Goal: Task Accomplishment & Management: Manage account settings

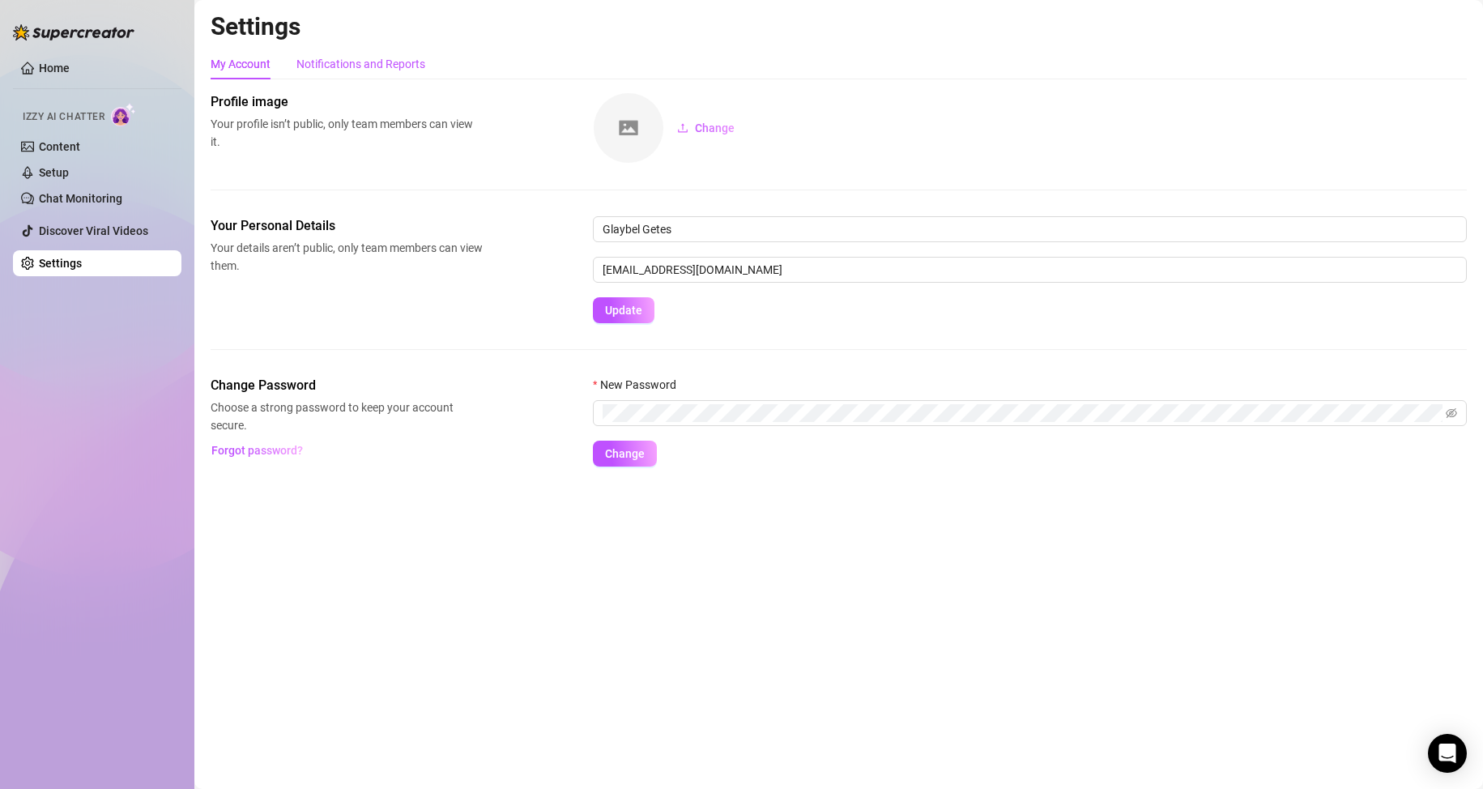
click at [360, 59] on div "Notifications and Reports" at bounding box center [360, 64] width 129 height 18
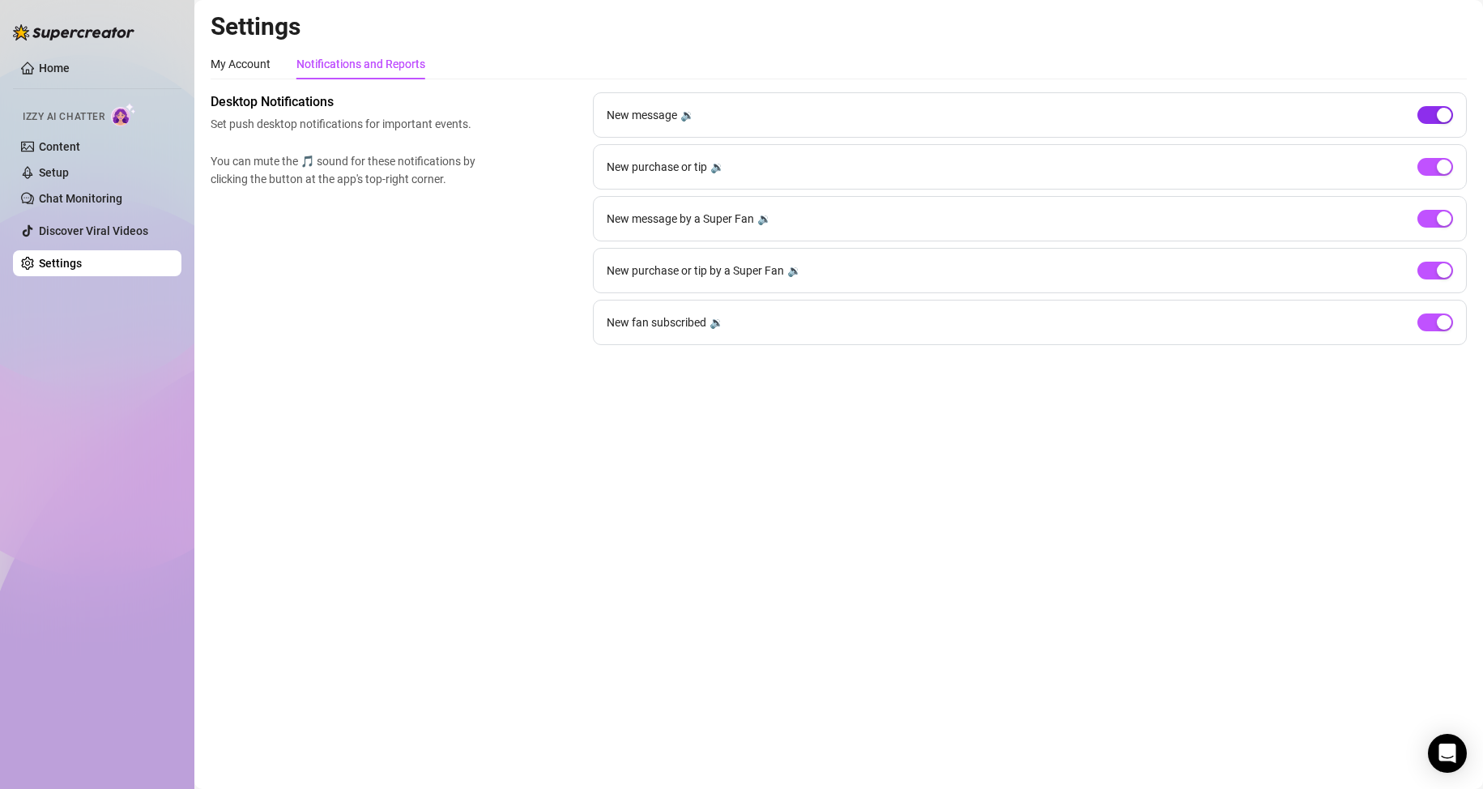
click at [1434, 106] on span "button" at bounding box center [1435, 115] width 36 height 18
drag, startPoint x: 1439, startPoint y: 168, endPoint x: 1438, endPoint y: 178, distance: 9.8
click at [1439, 169] on div "button" at bounding box center [1444, 167] width 15 height 15
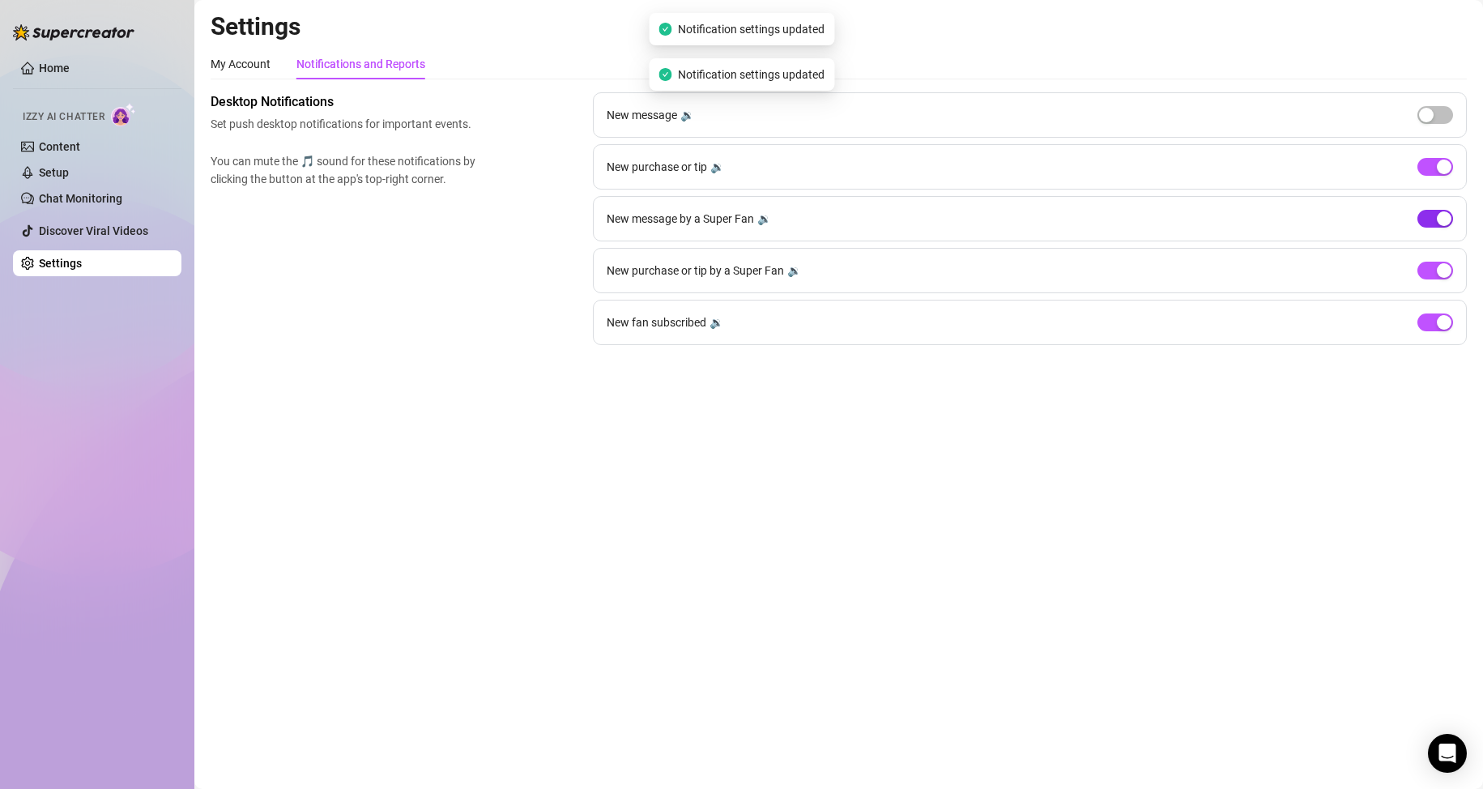
click at [1439, 220] on div "button" at bounding box center [1444, 218] width 15 height 15
click at [1439, 325] on div "button" at bounding box center [1444, 322] width 15 height 15
click at [1434, 172] on span "button" at bounding box center [1435, 167] width 36 height 18
click at [1438, 275] on div "button" at bounding box center [1444, 270] width 15 height 15
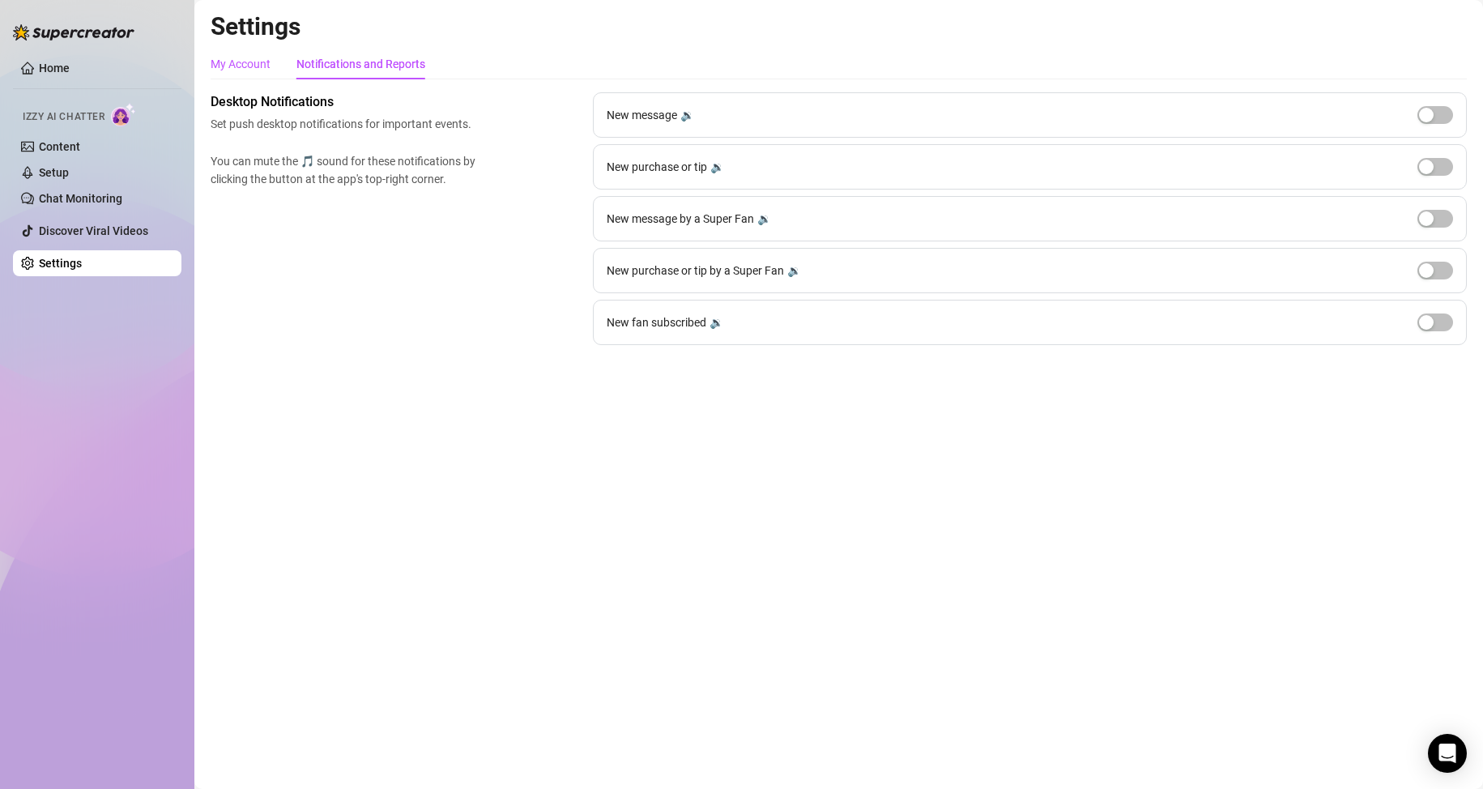
click at [261, 65] on div "My Account" at bounding box center [241, 64] width 60 height 18
